Goal: Information Seeking & Learning: Check status

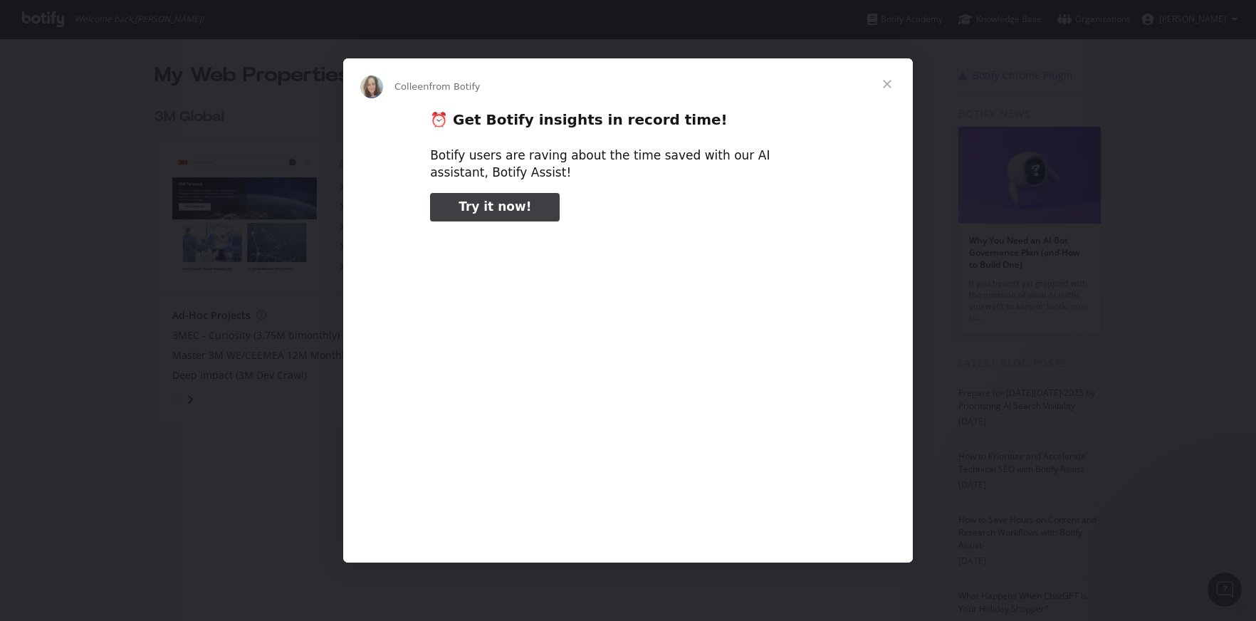
type input "105322"
click at [876, 85] on span "Close" at bounding box center [886, 83] width 51 height 51
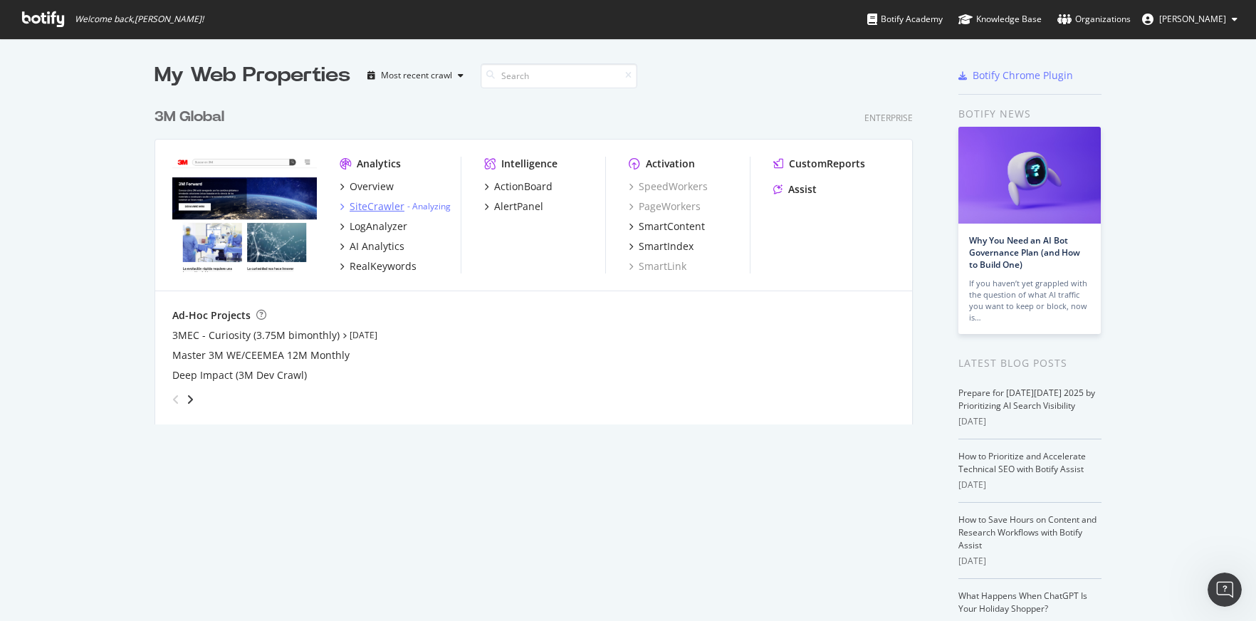
click at [370, 206] on div "SiteCrawler" at bounding box center [377, 206] width 55 height 14
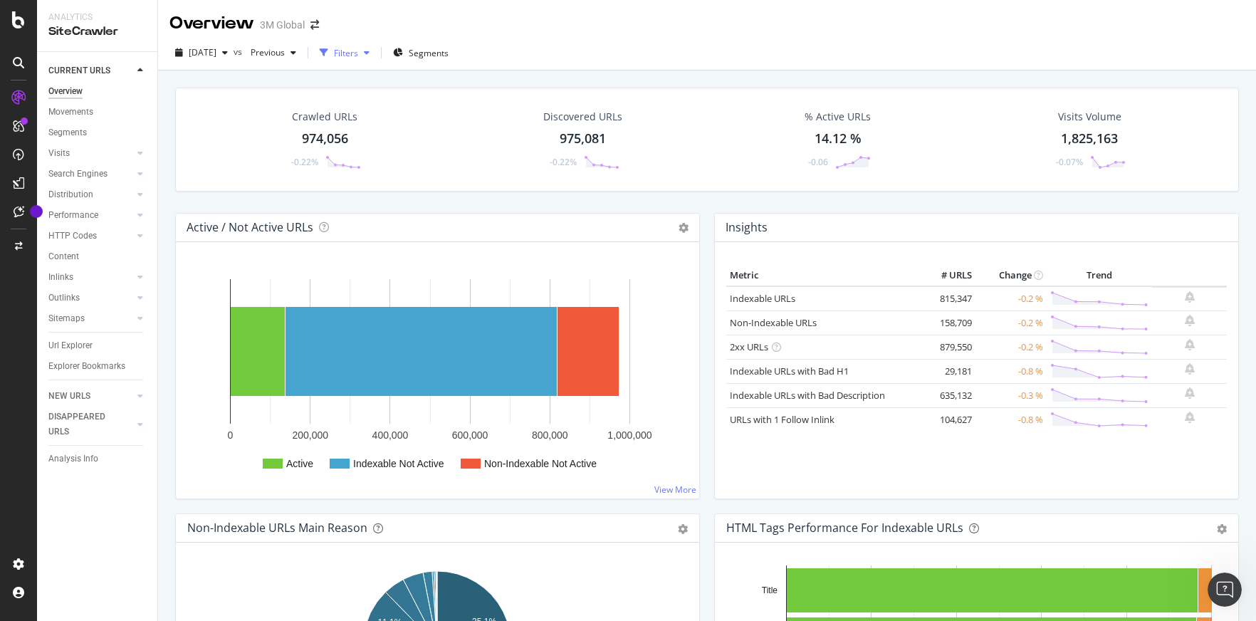
click at [334, 51] on div "button" at bounding box center [324, 53] width 20 height 20
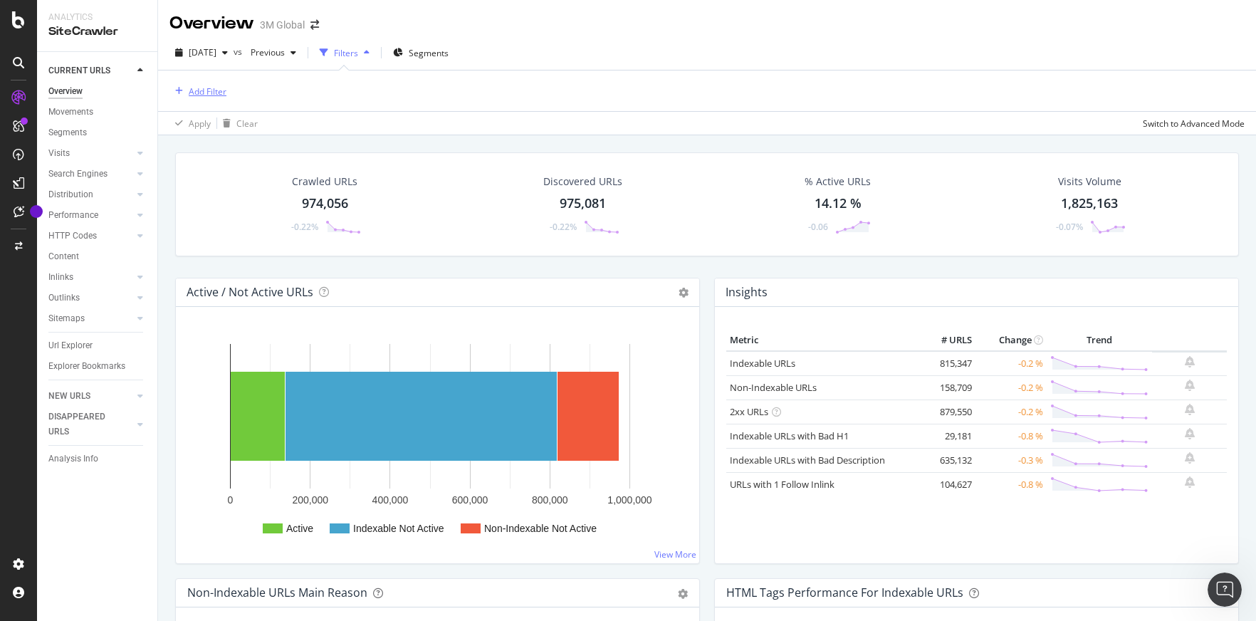
click at [204, 88] on div "Add Filter" at bounding box center [208, 91] width 38 height 12
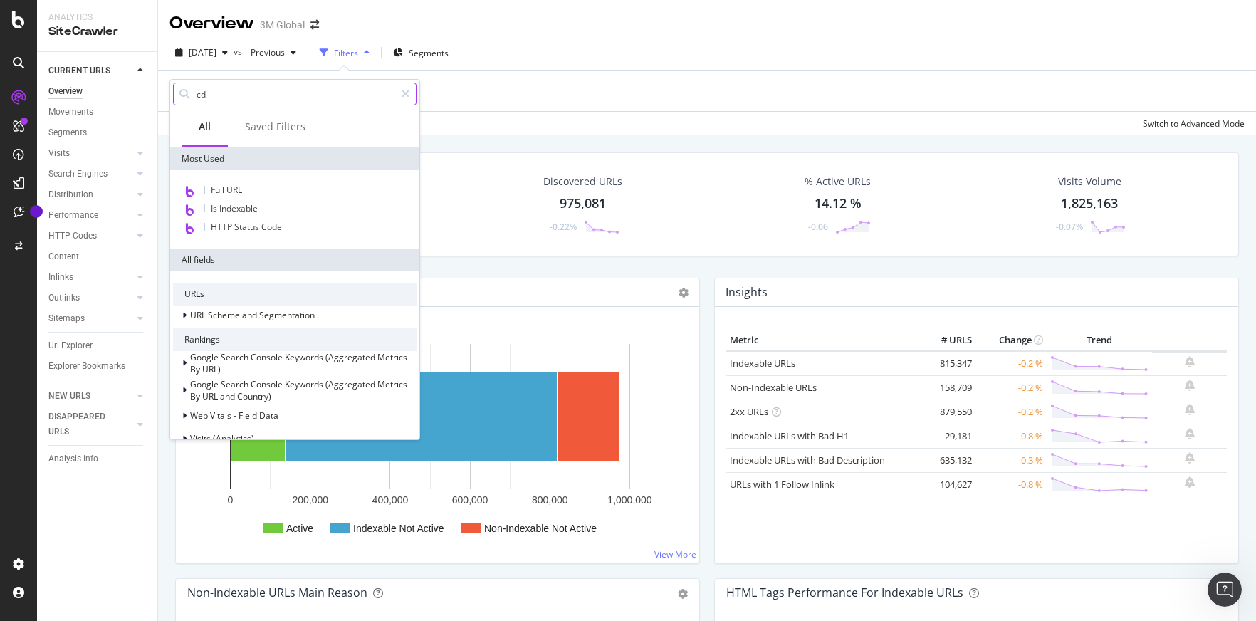
type input "cdc"
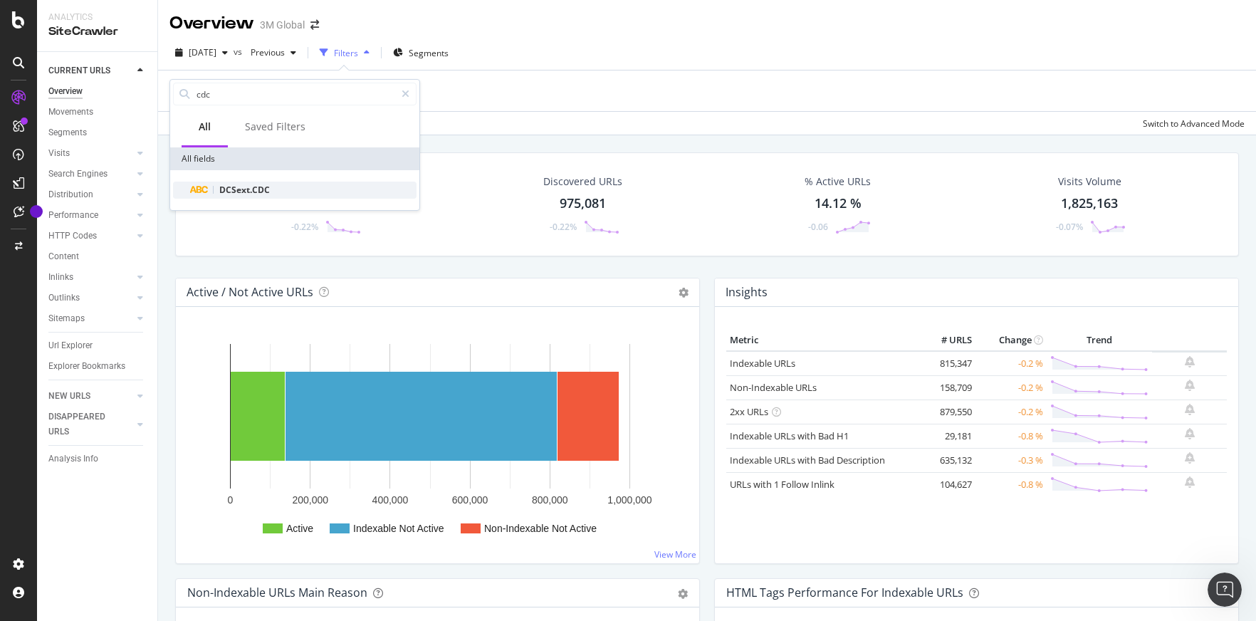
click at [239, 192] on span "DCSext.CDC" at bounding box center [244, 190] width 51 height 12
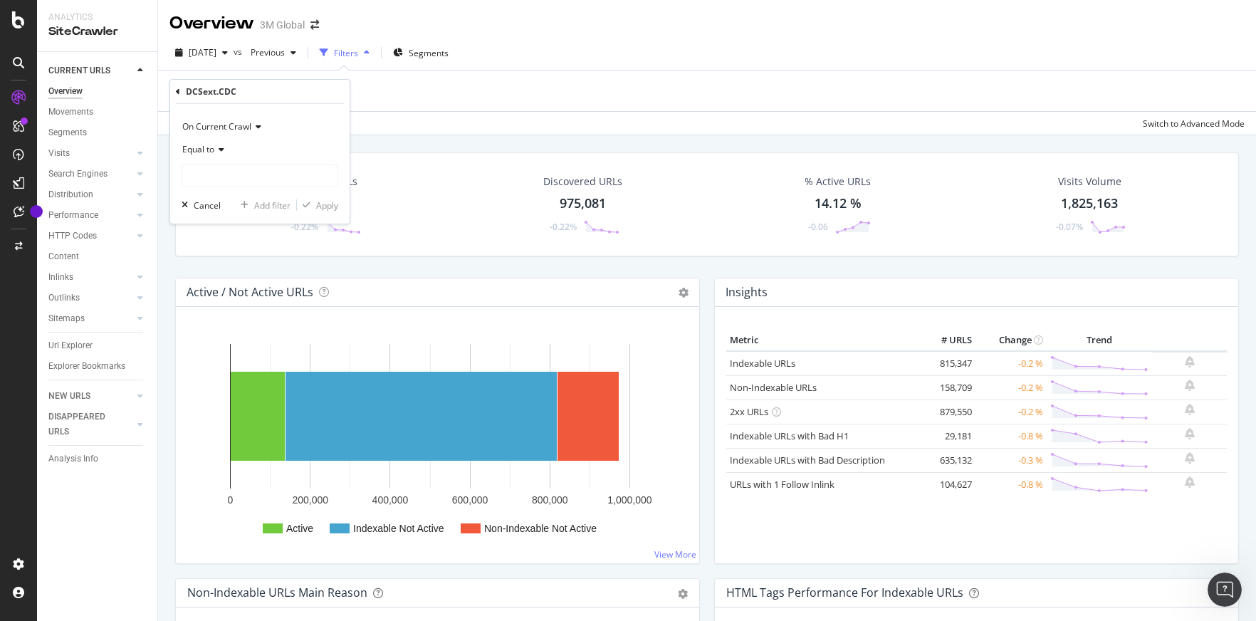
click at [241, 124] on span "On Current Crawl" at bounding box center [216, 126] width 69 height 12
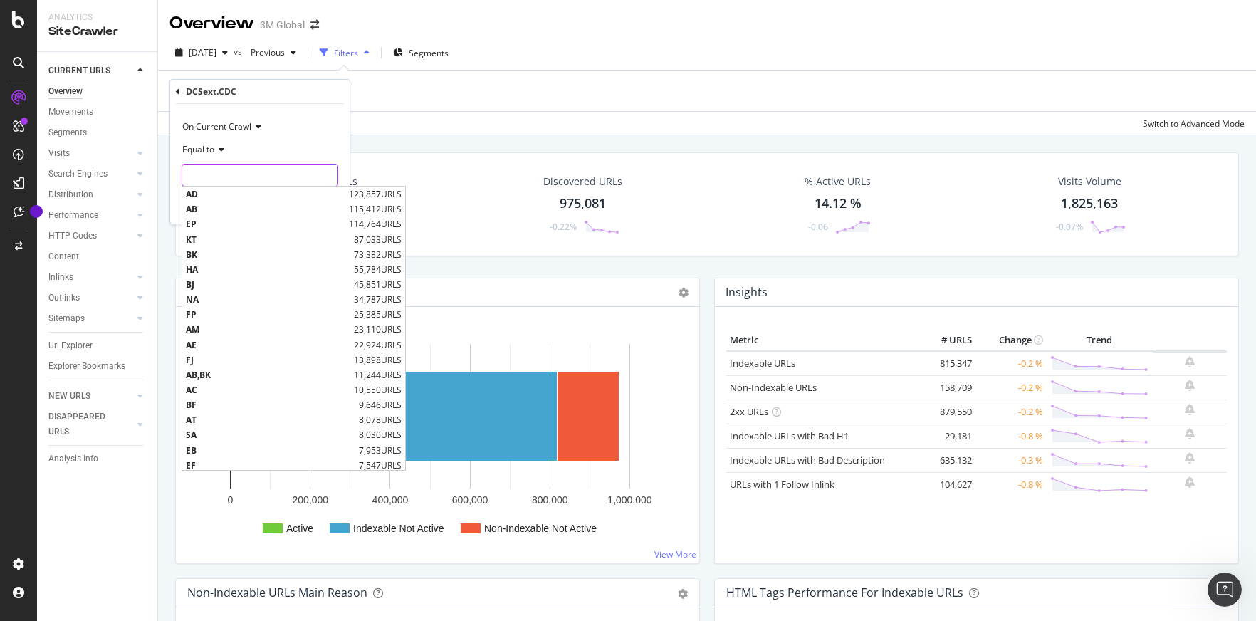
click at [224, 177] on input "text" at bounding box center [259, 175] width 155 height 23
click at [224, 350] on span "AE" at bounding box center [268, 345] width 164 height 12
type input "AE"
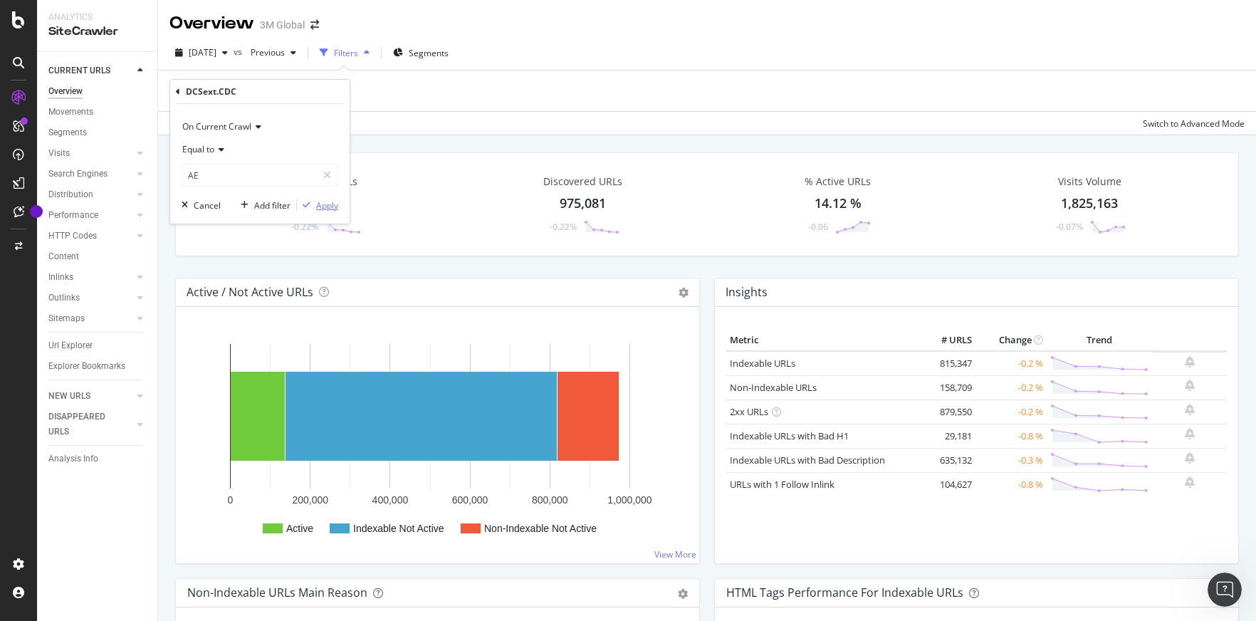
click at [328, 206] on div "Apply" at bounding box center [327, 205] width 22 height 12
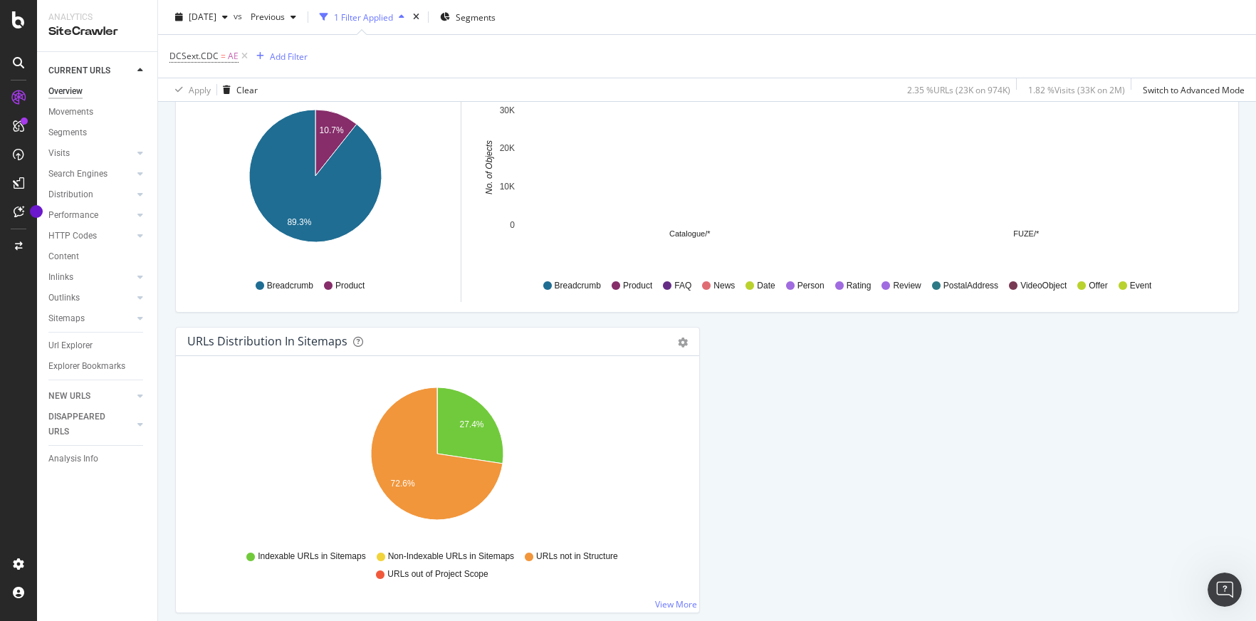
scroll to position [1511, 0]
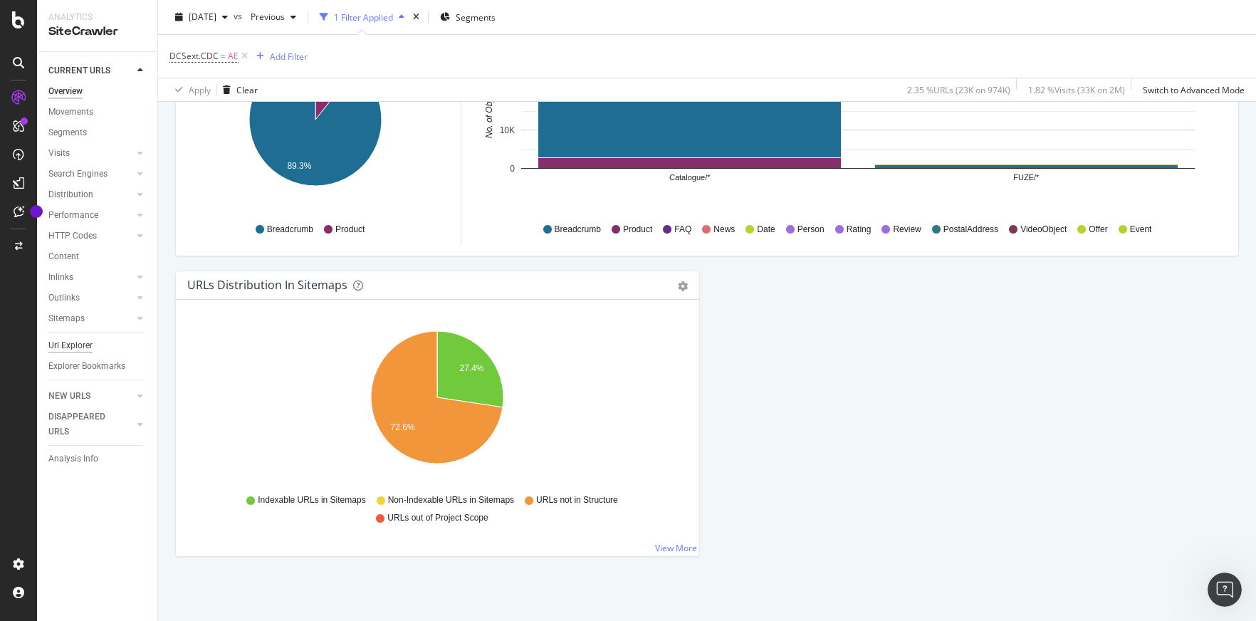
click at [68, 348] on div "Url Explorer" at bounding box center [70, 345] width 44 height 15
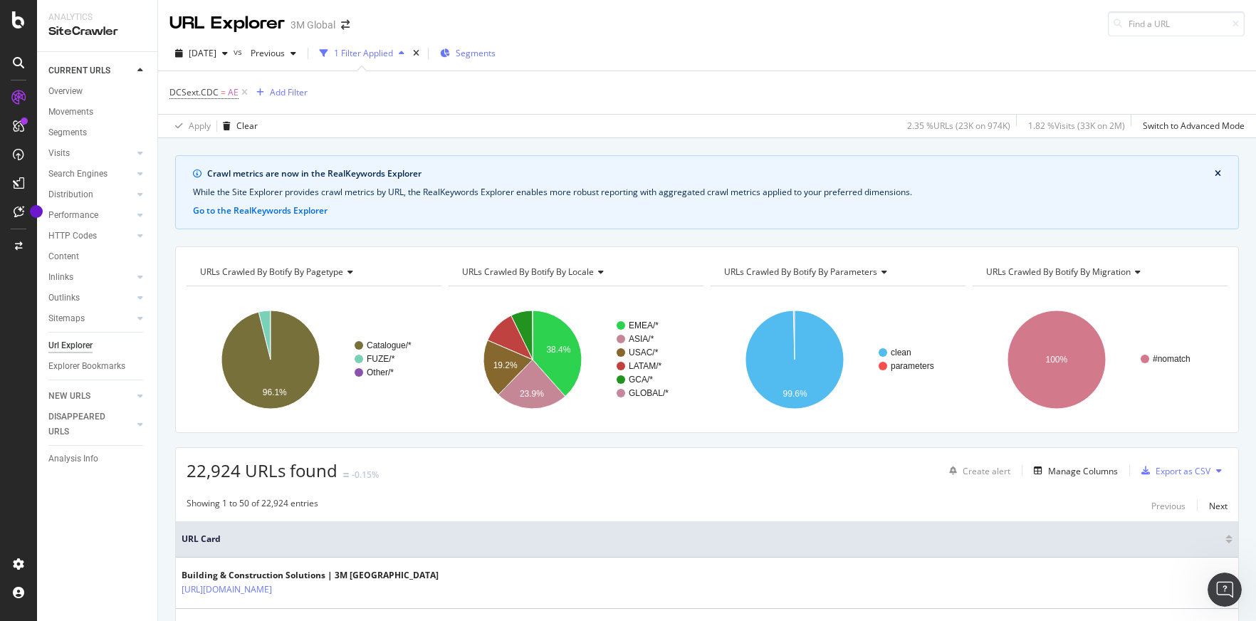
click at [496, 49] on span "Segments" at bounding box center [476, 53] width 40 height 12
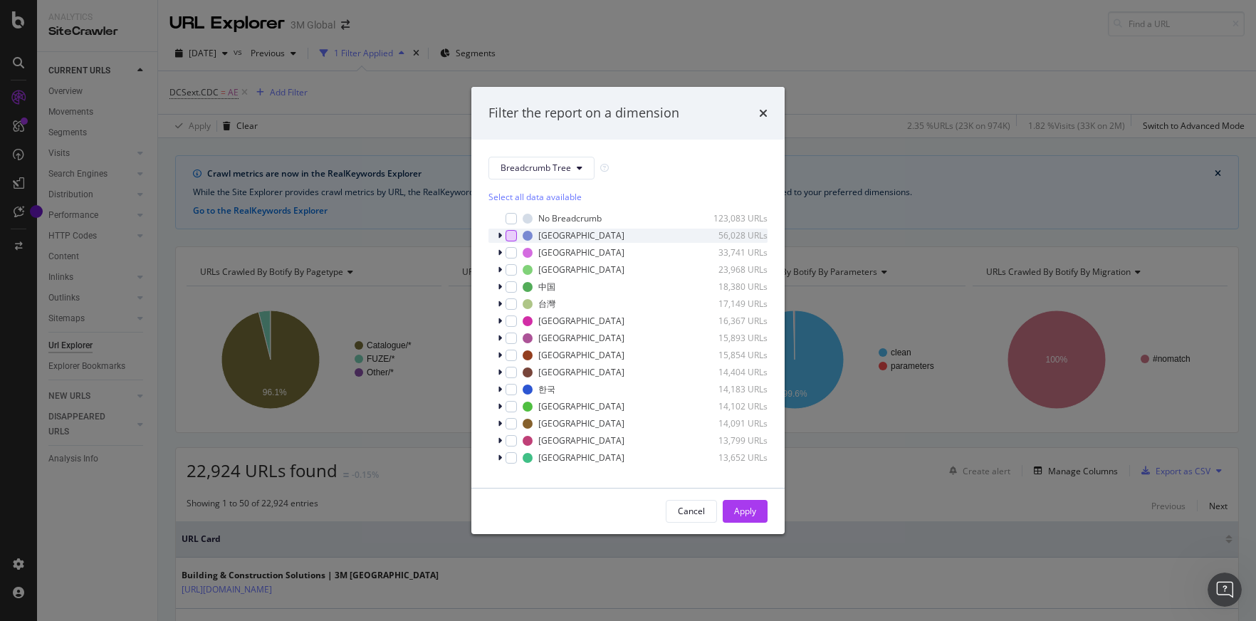
click at [512, 236] on div "modal" at bounding box center [510, 235] width 11 height 11
click at [741, 511] on div "Apply" at bounding box center [745, 511] width 22 height 12
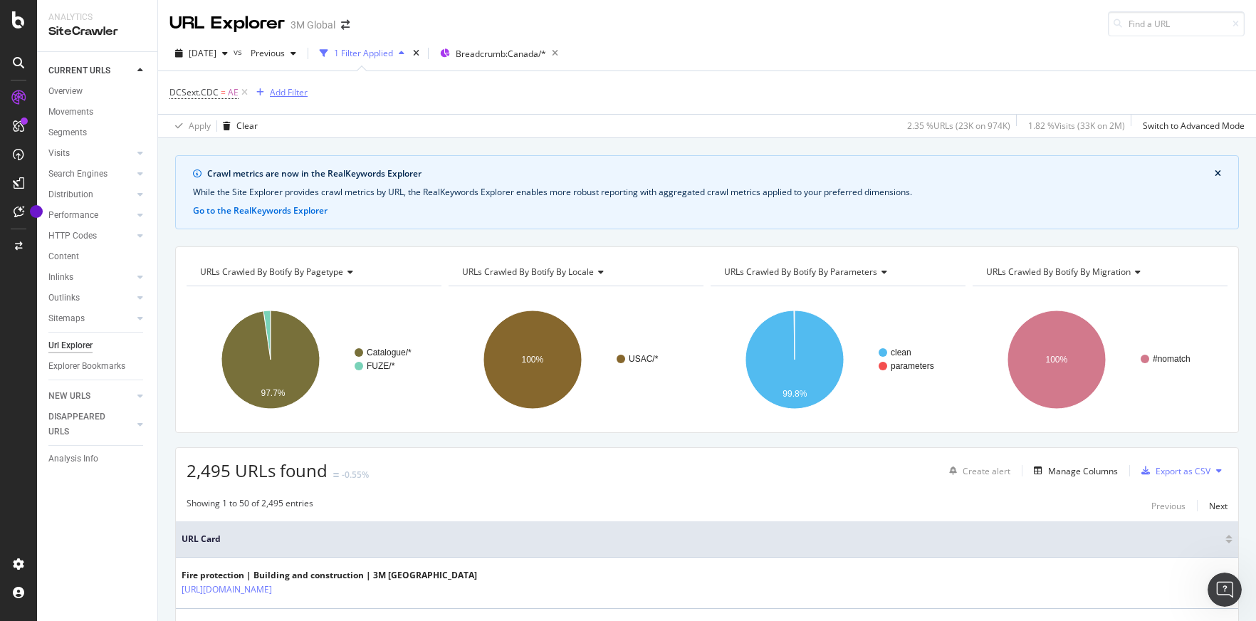
click at [283, 93] on div "Add Filter" at bounding box center [289, 92] width 38 height 12
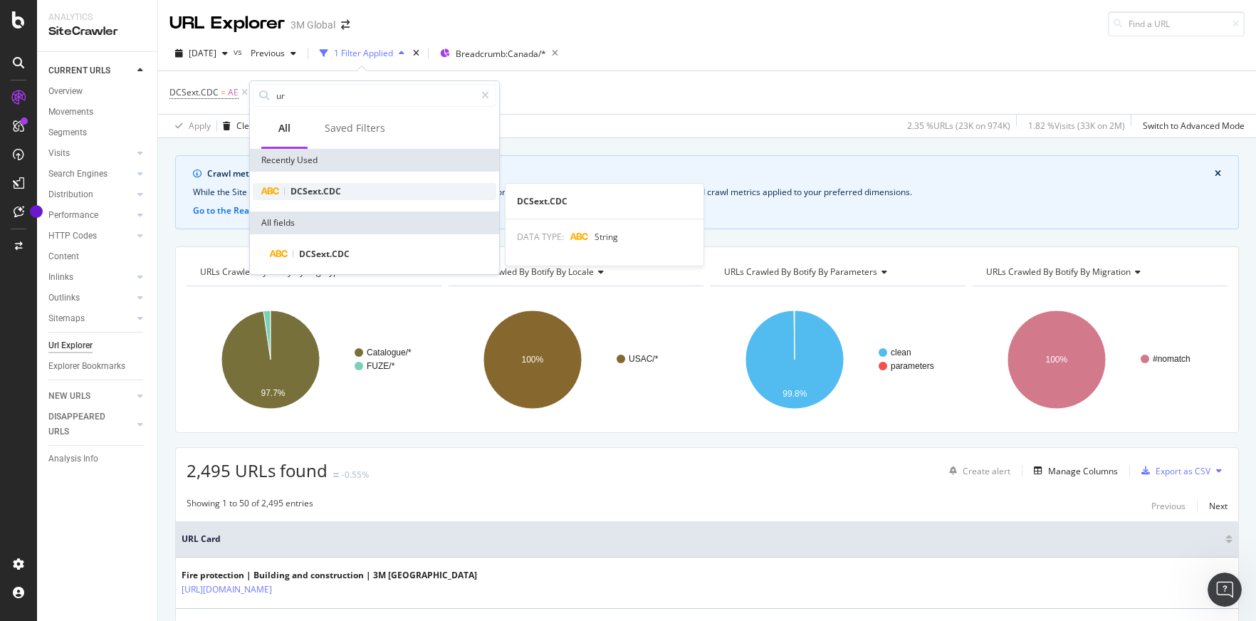
type input "url"
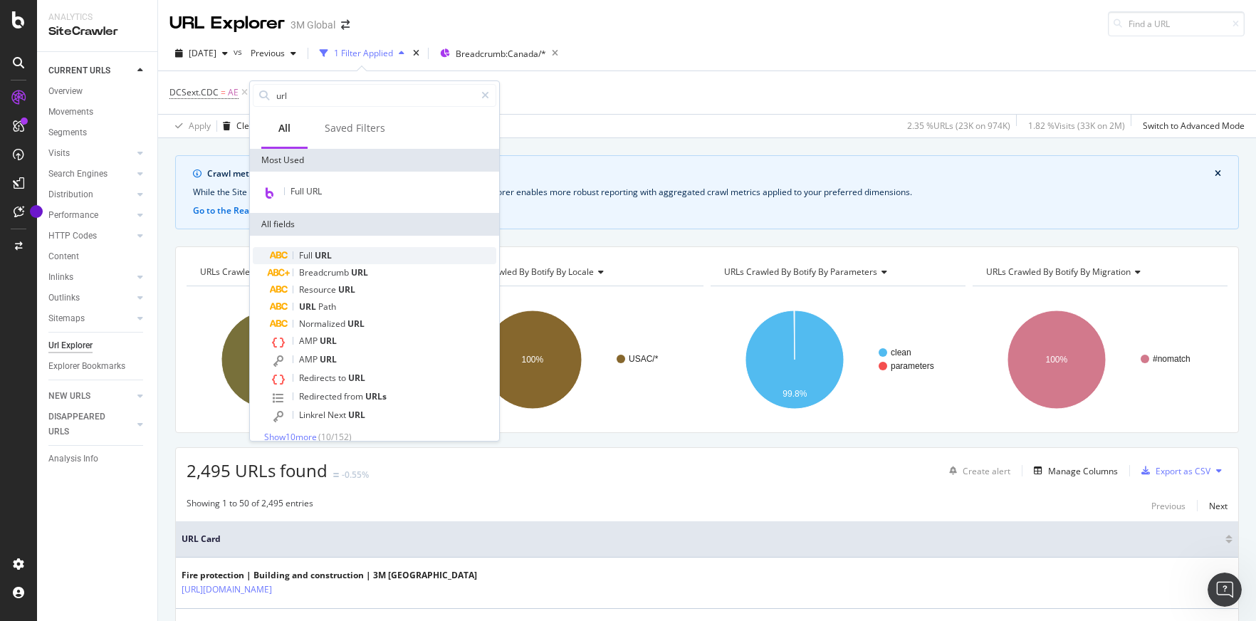
click at [343, 250] on div "Full URL" at bounding box center [383, 255] width 226 height 17
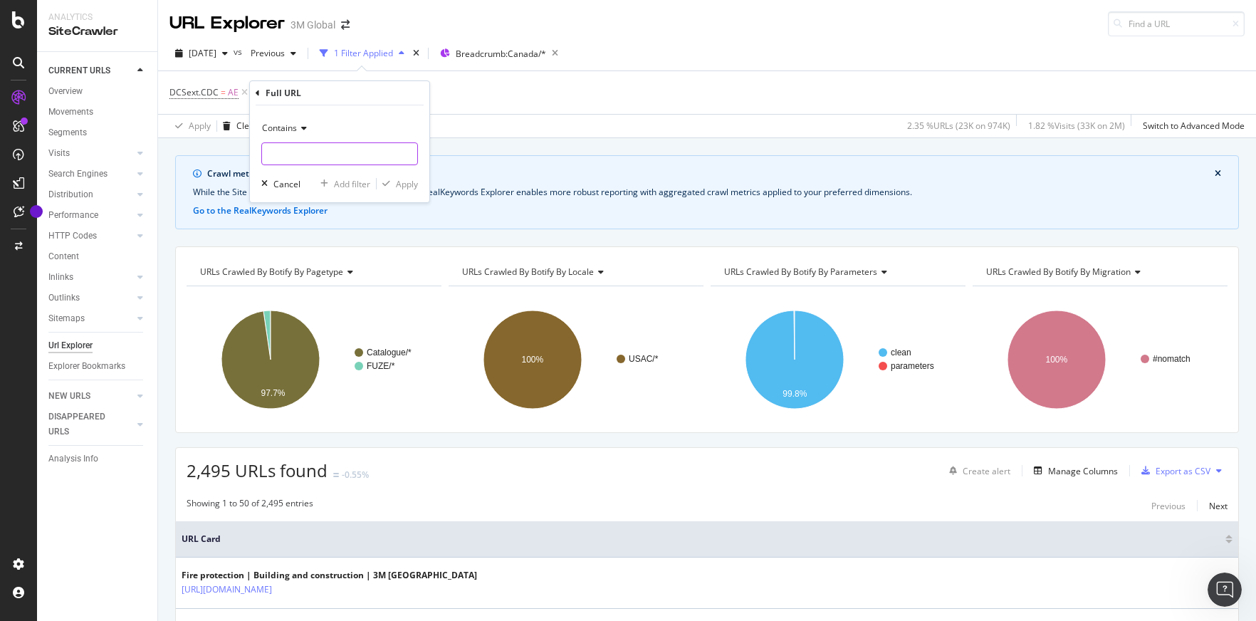
click at [320, 146] on input "text" at bounding box center [339, 153] width 155 height 23
paste input "v000056968"
type input "v000056968"
click at [394, 184] on div "button" at bounding box center [386, 183] width 19 height 9
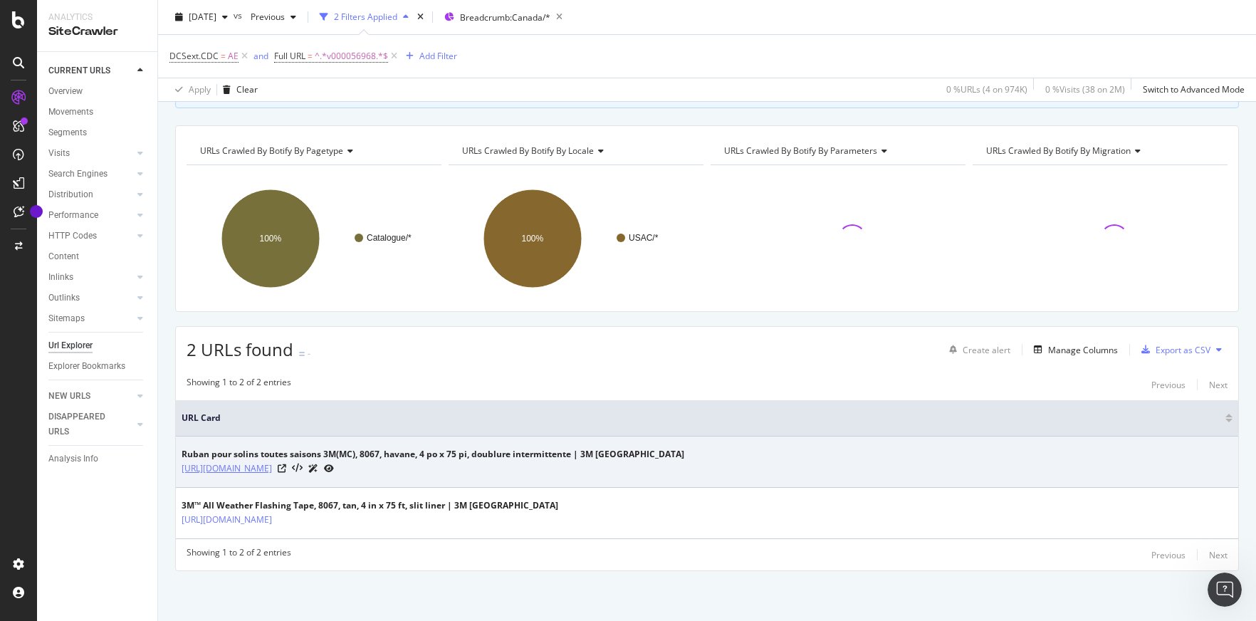
scroll to position [120, 0]
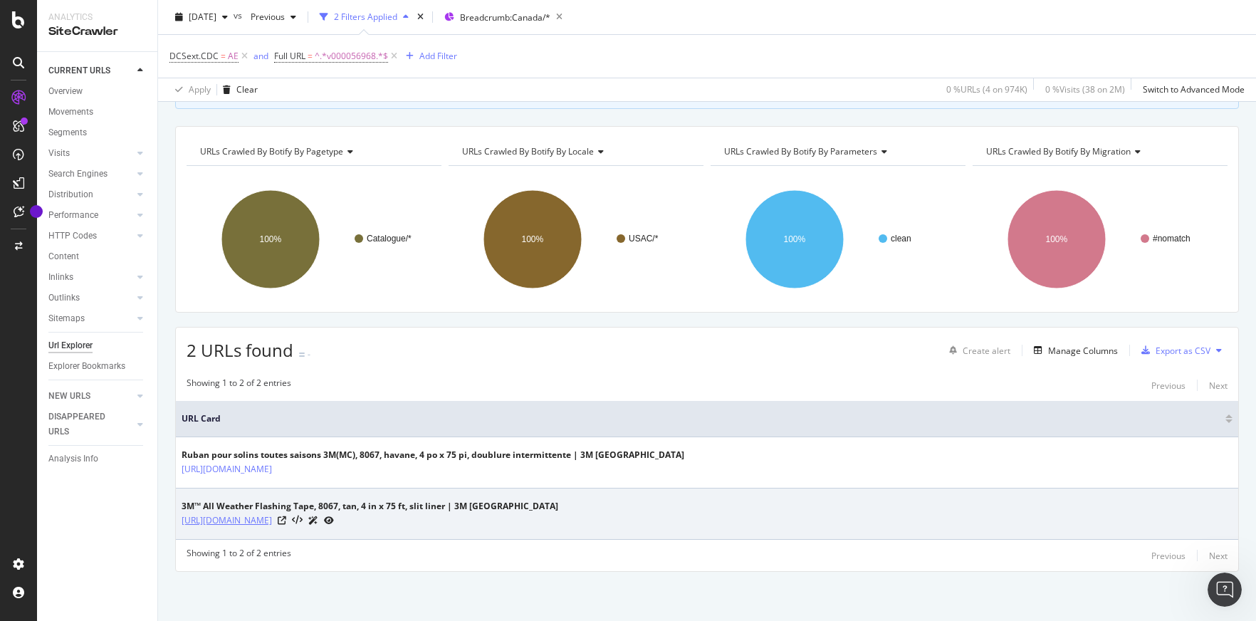
click at [272, 526] on link "[URL][DOMAIN_NAME]" at bounding box center [227, 520] width 90 height 14
